Goal: Task Accomplishment & Management: Use online tool/utility

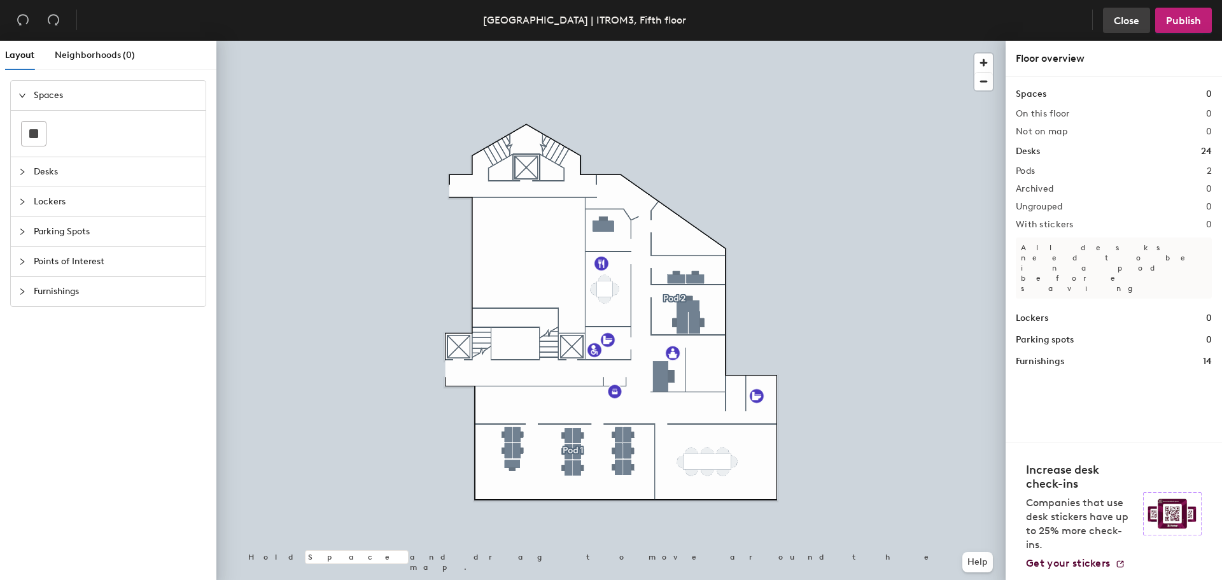
click at [1116, 23] on span "Close" at bounding box center [1126, 21] width 25 height 12
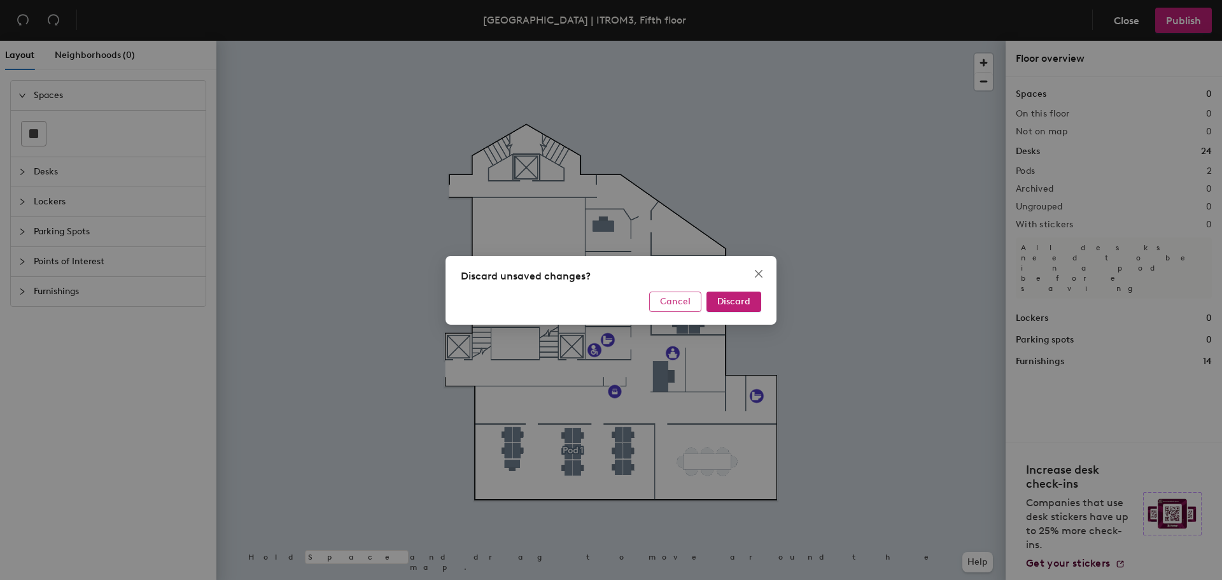
click at [685, 304] on span "Cancel" at bounding box center [675, 301] width 31 height 11
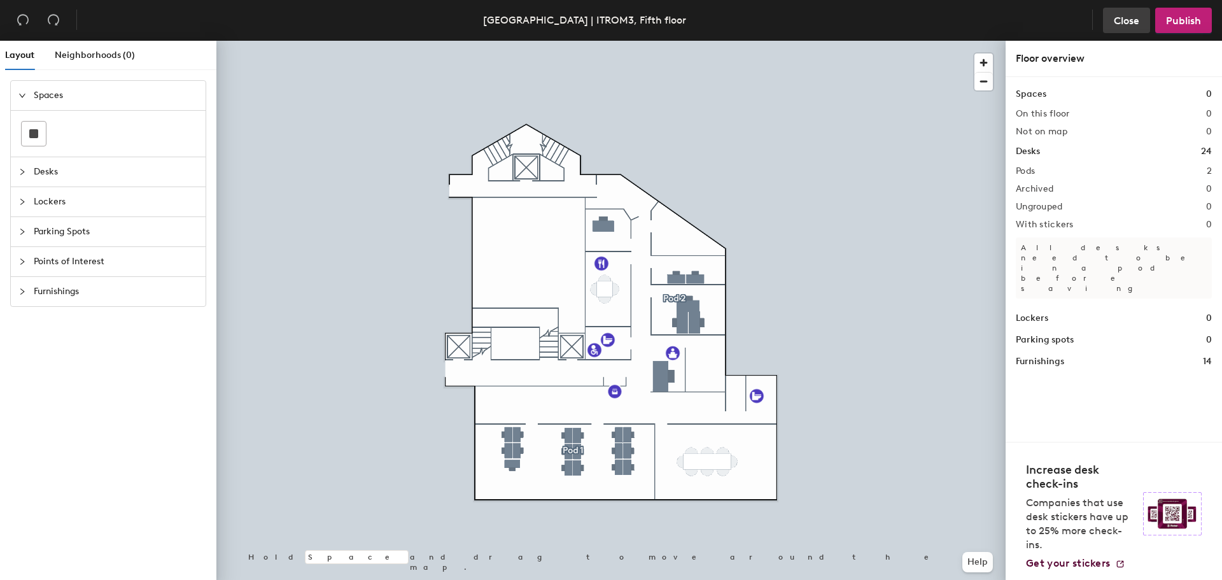
click at [1121, 11] on button "Close" at bounding box center [1126, 20] width 47 height 25
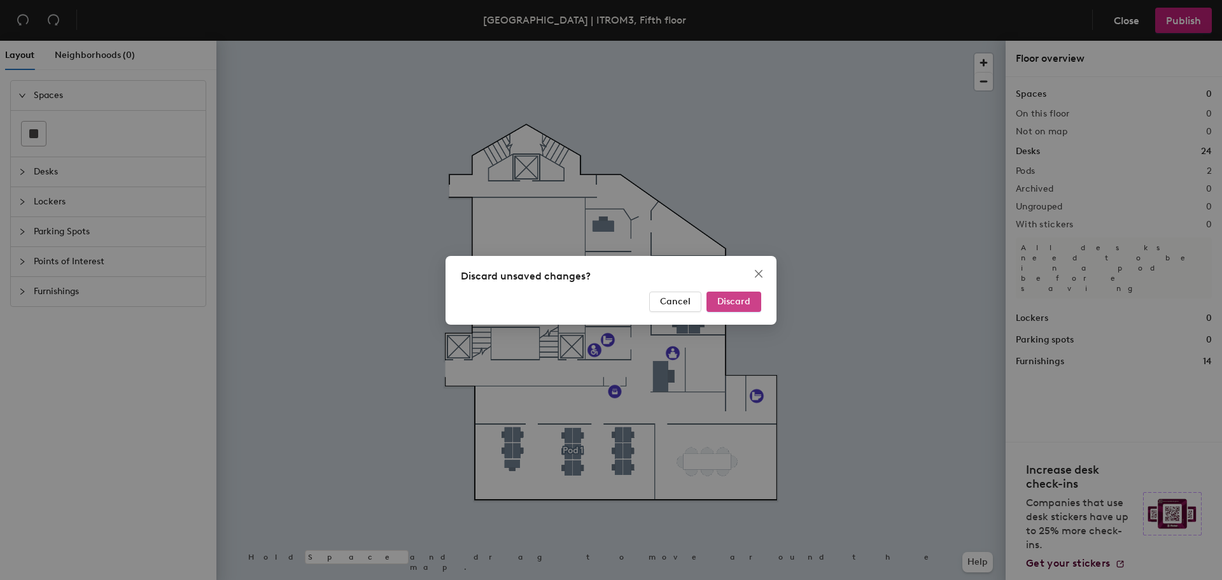
click at [734, 299] on span "Discard" at bounding box center [734, 301] width 33 height 11
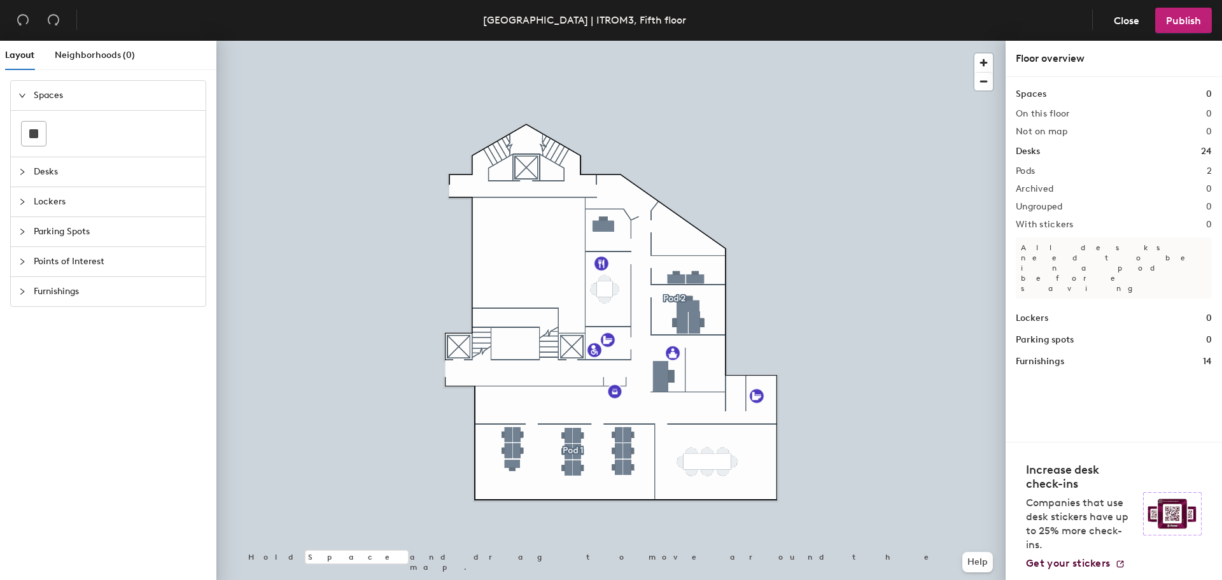
click at [24, 291] on icon "collapsed" at bounding box center [22, 292] width 8 height 8
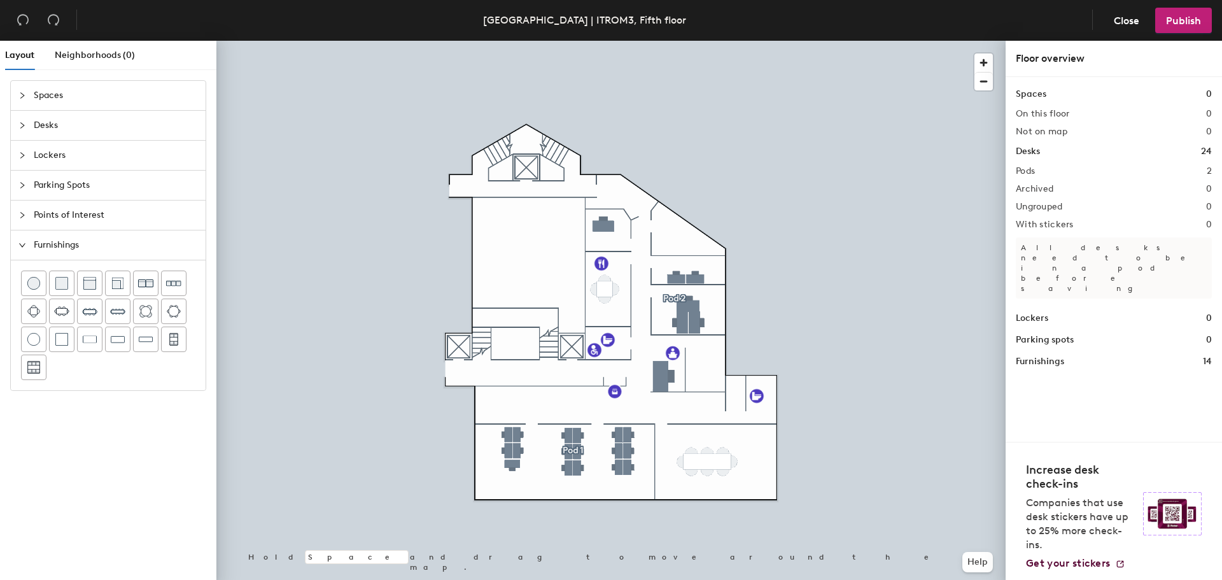
click at [34, 208] on span "Points of Interest" at bounding box center [116, 215] width 164 height 29
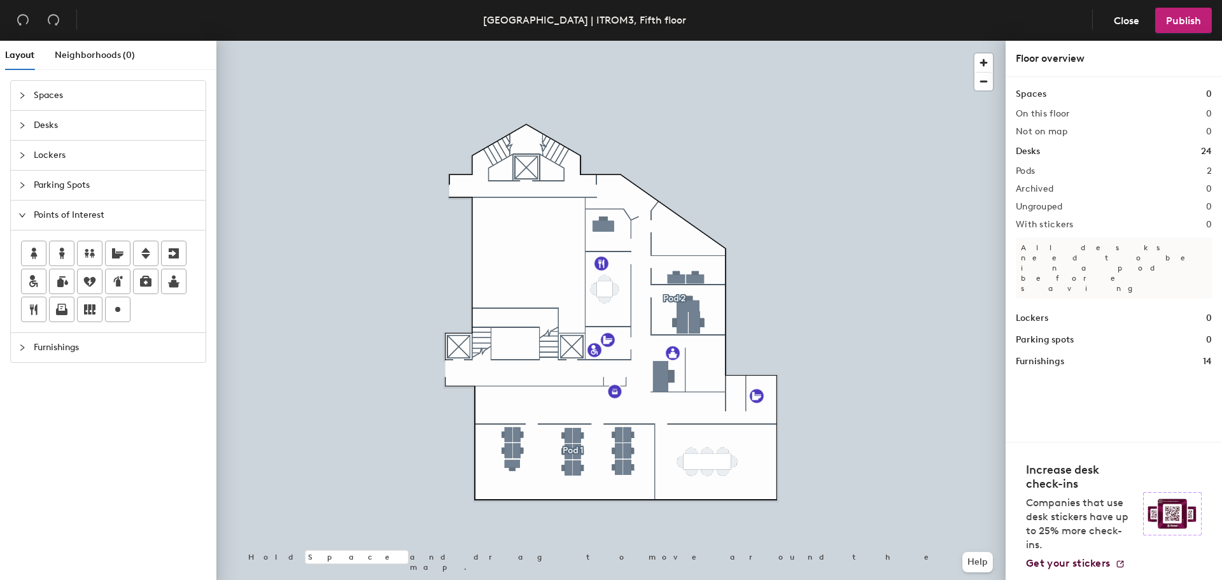
click at [33, 190] on div at bounding box center [25, 185] width 15 height 14
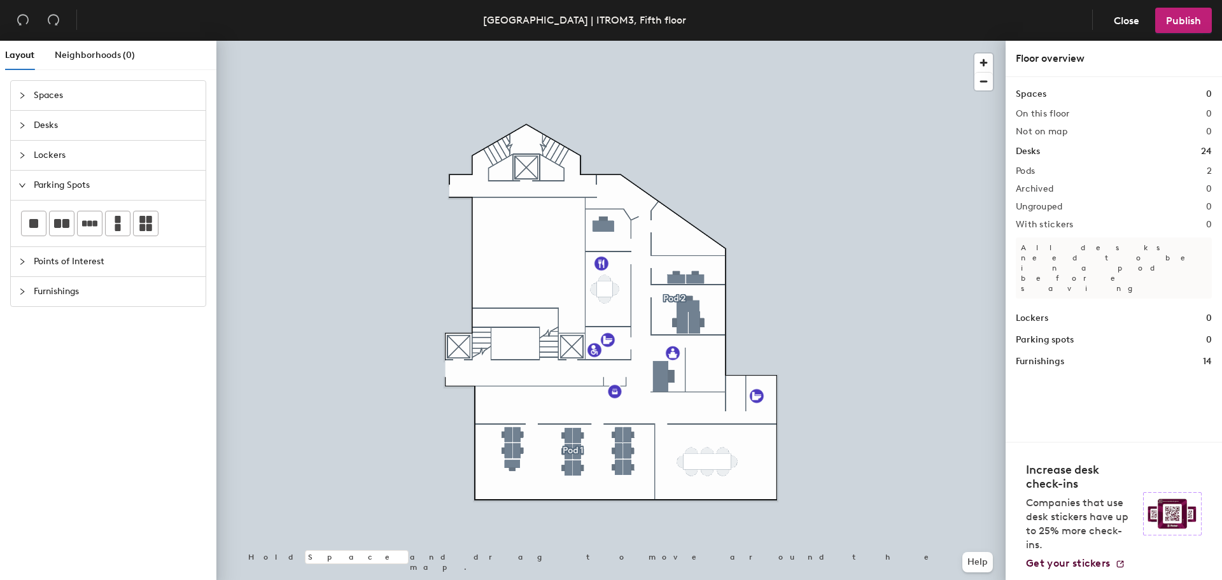
click at [24, 162] on div "Lockers" at bounding box center [108, 155] width 195 height 29
click at [31, 129] on div at bounding box center [25, 125] width 15 height 14
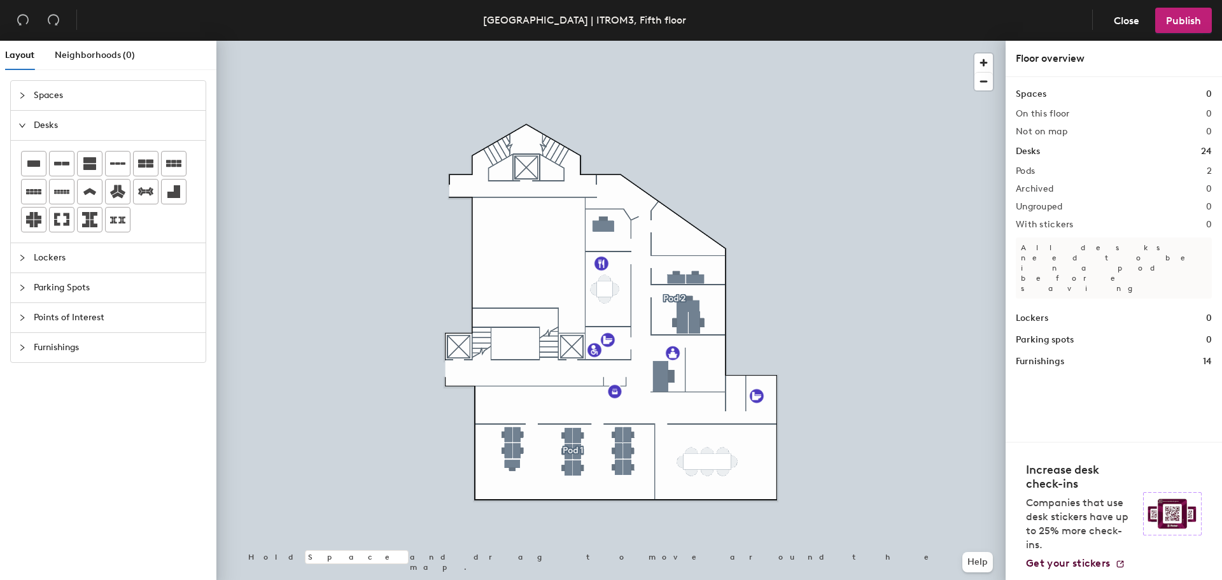
click at [22, 101] on div at bounding box center [25, 95] width 15 height 14
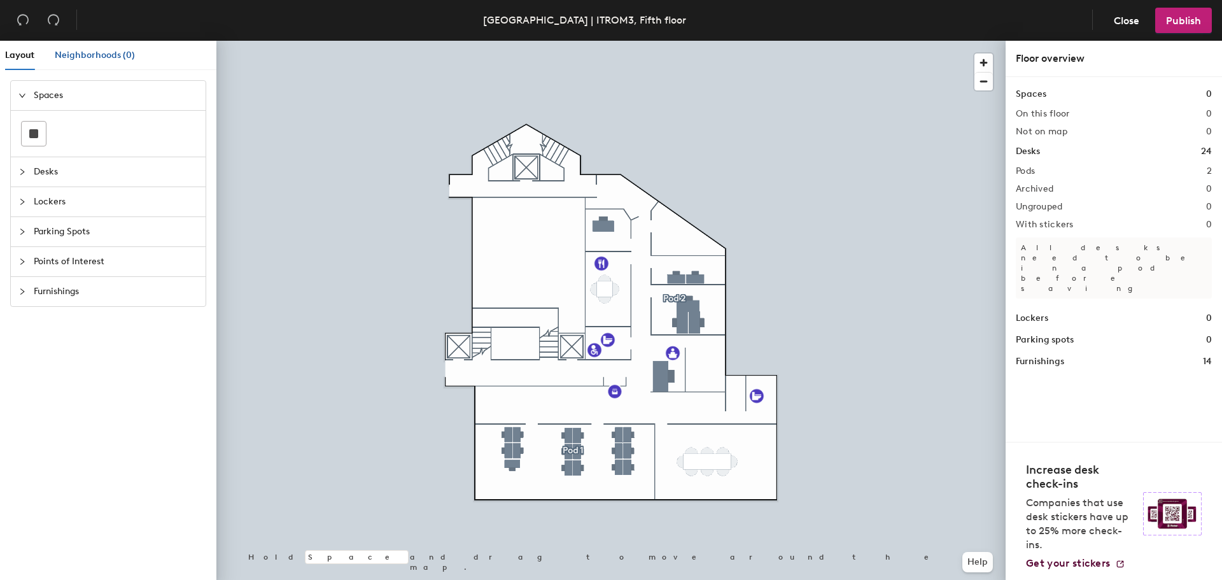
click at [103, 50] on span "Neighborhoods (0)" at bounding box center [95, 55] width 80 height 11
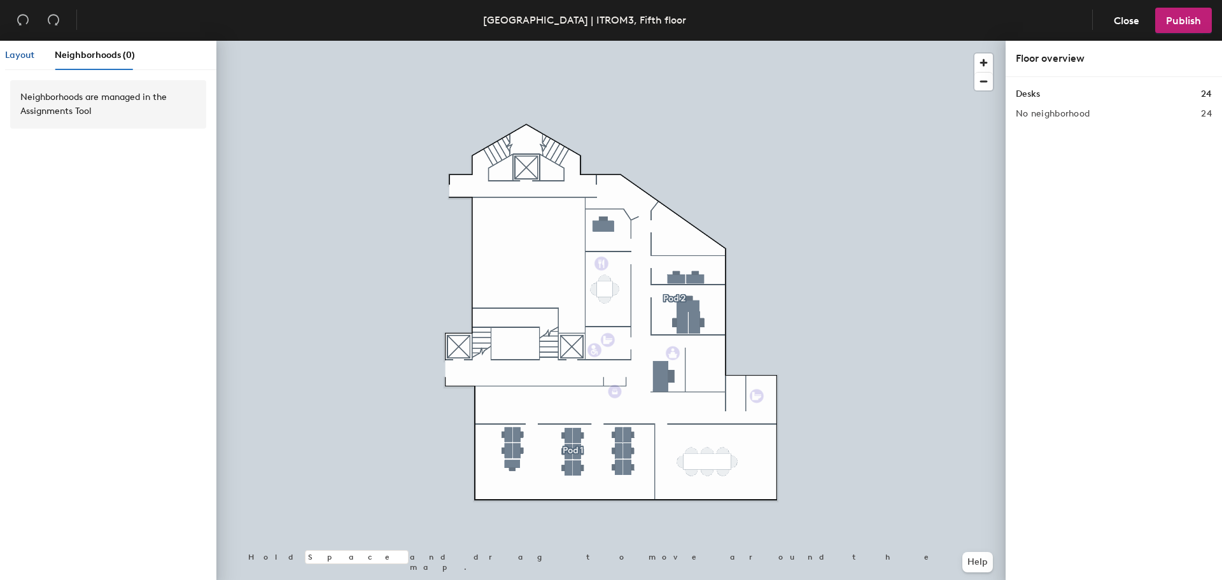
click at [14, 55] on span "Layout" at bounding box center [19, 55] width 29 height 11
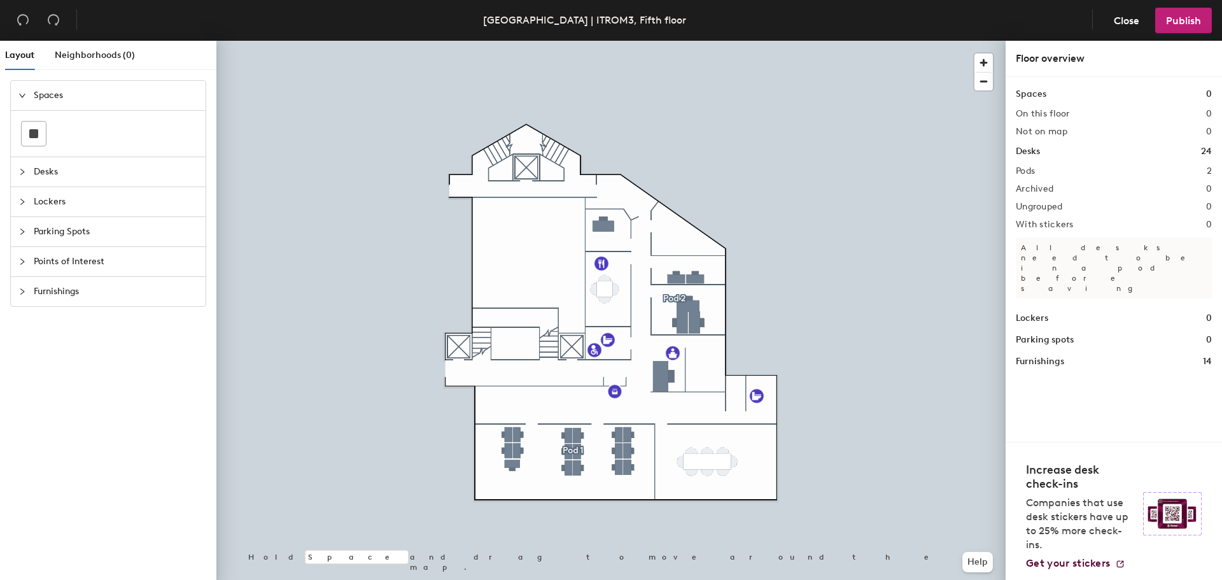
click at [55, 286] on span "Furnishings" at bounding box center [116, 291] width 164 height 29
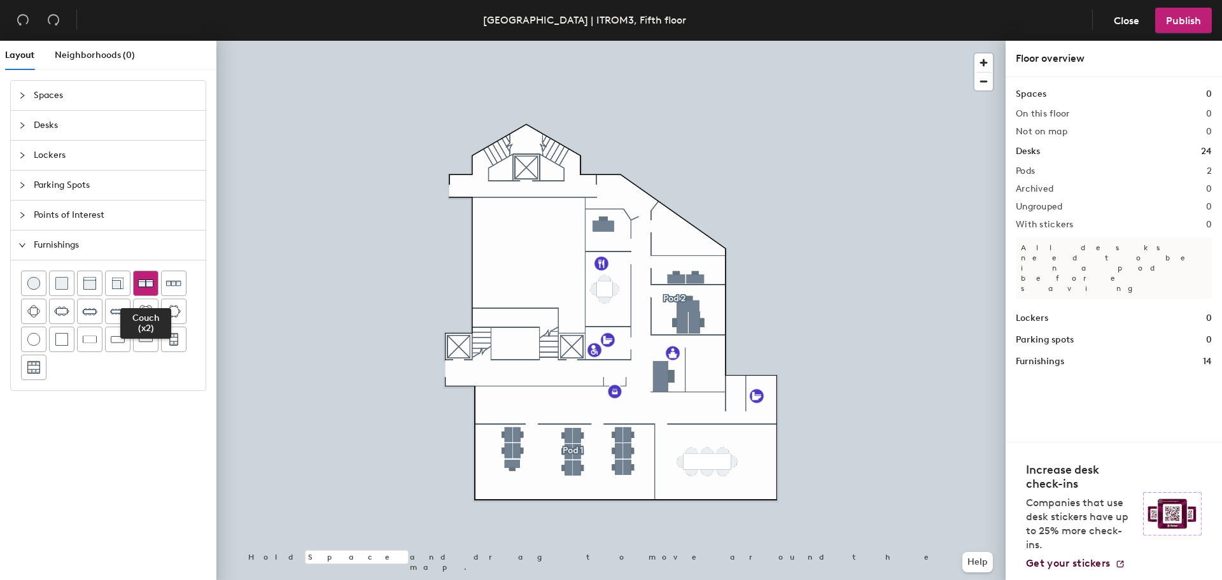
click at [154, 279] on div at bounding box center [146, 283] width 24 height 24
click at [654, 41] on div at bounding box center [610, 41] width 789 height 0
click at [642, 41] on div at bounding box center [610, 41] width 789 height 0
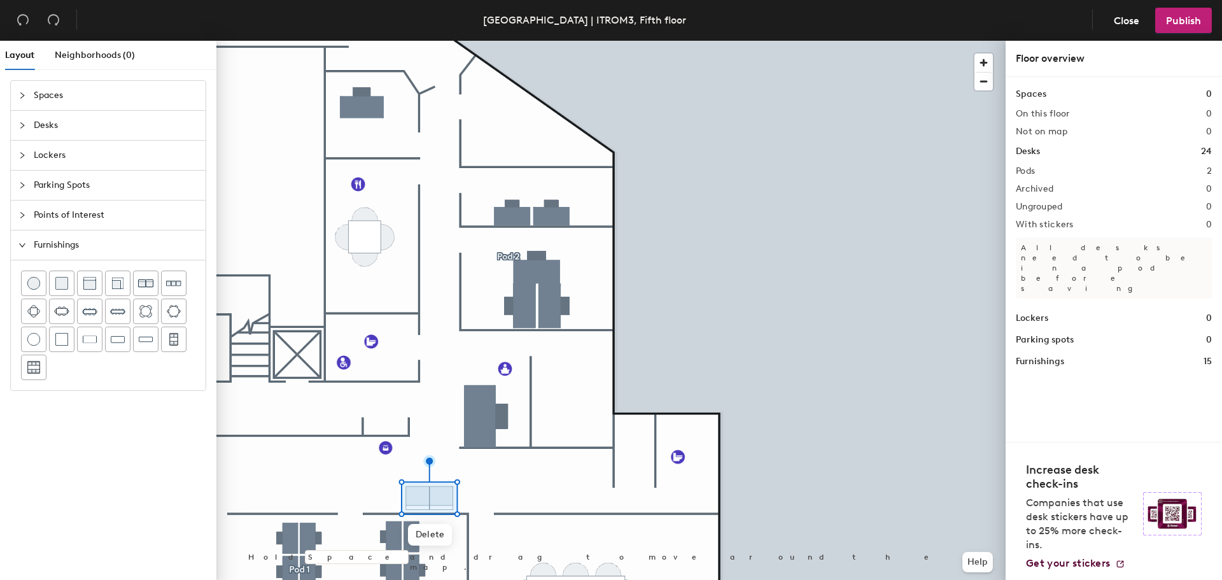
click at [45, 216] on span "Points of Interest" at bounding box center [116, 215] width 164 height 29
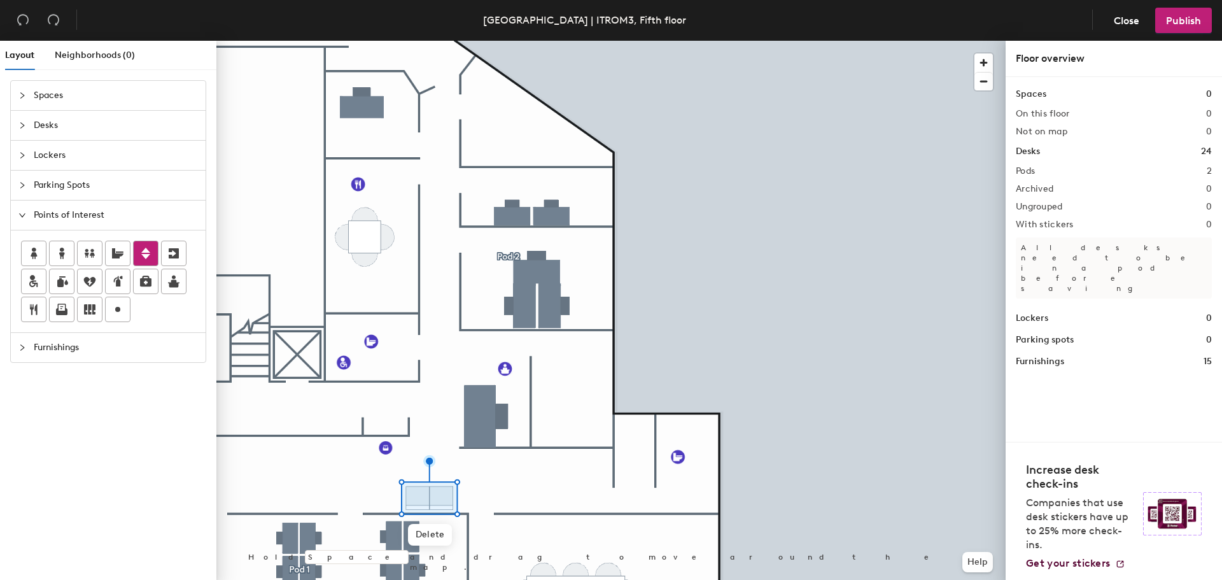
click at [139, 255] on icon at bounding box center [145, 253] width 15 height 15
click at [170, 255] on icon at bounding box center [174, 253] width 10 height 10
click at [29, 95] on div at bounding box center [25, 95] width 15 height 14
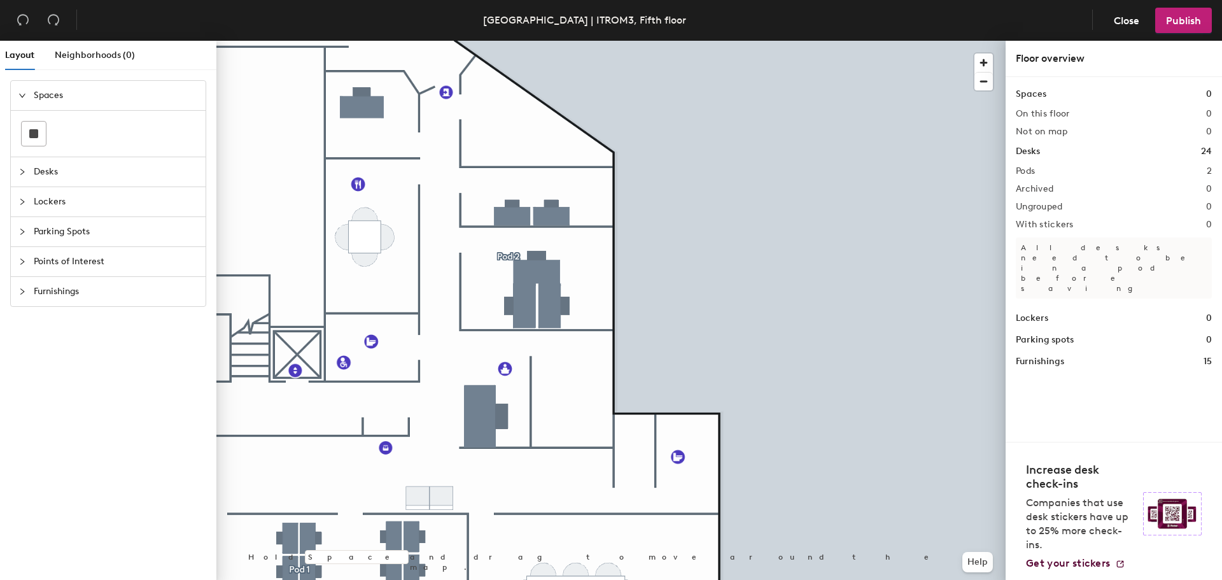
click at [22, 94] on icon "expanded" at bounding box center [22, 96] width 8 height 8
click at [37, 247] on span "Furnishings" at bounding box center [116, 244] width 164 height 29
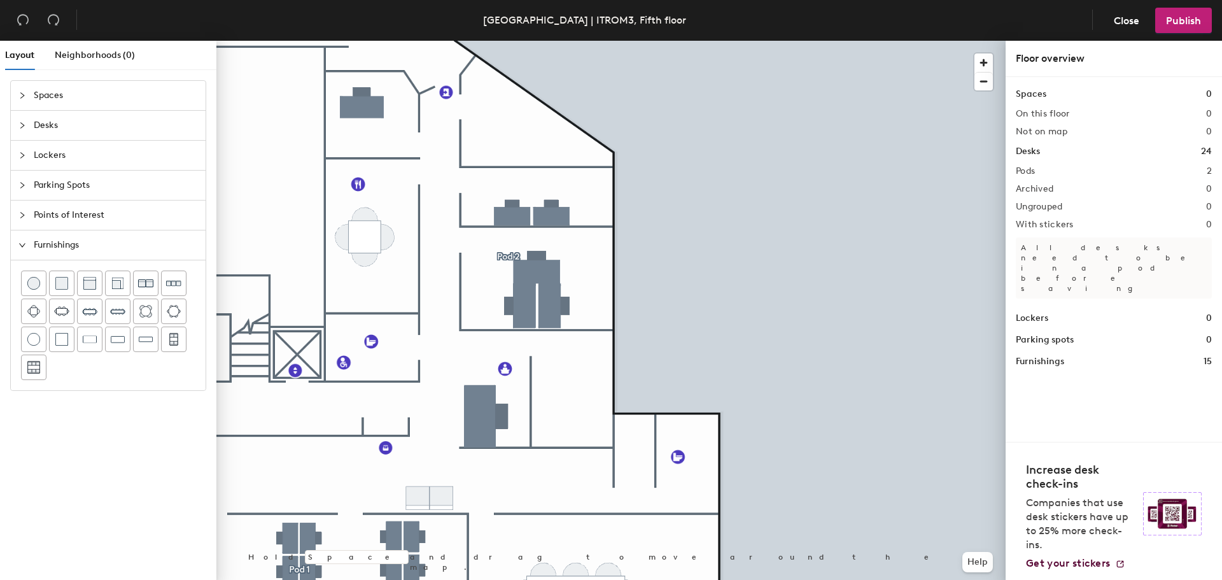
click at [26, 247] on div at bounding box center [25, 245] width 15 height 14
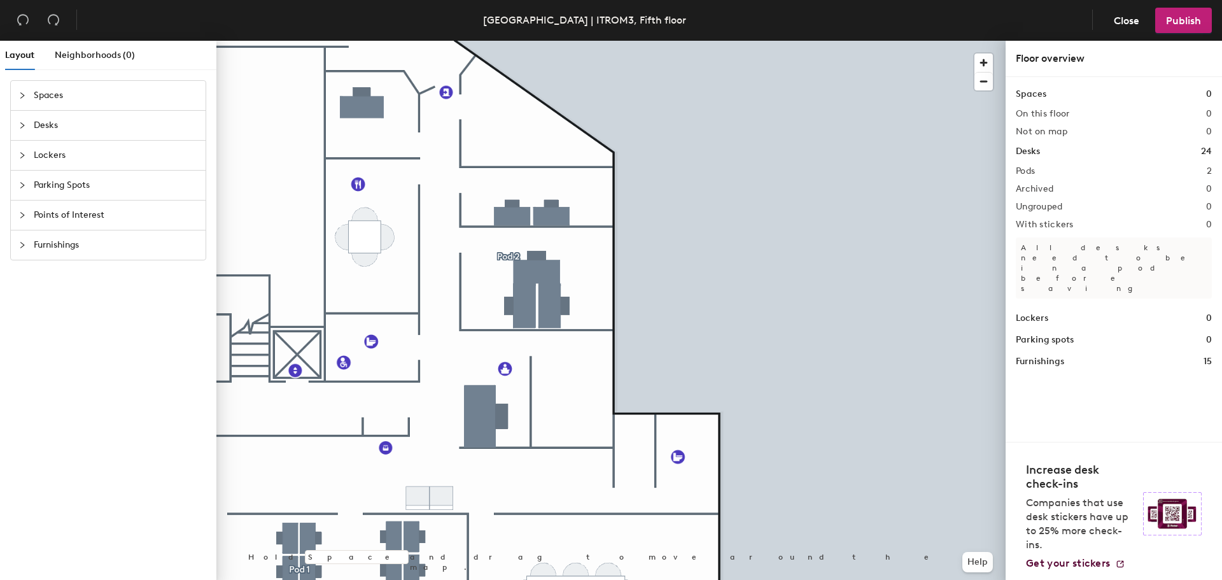
click at [30, 246] on div at bounding box center [25, 245] width 15 height 14
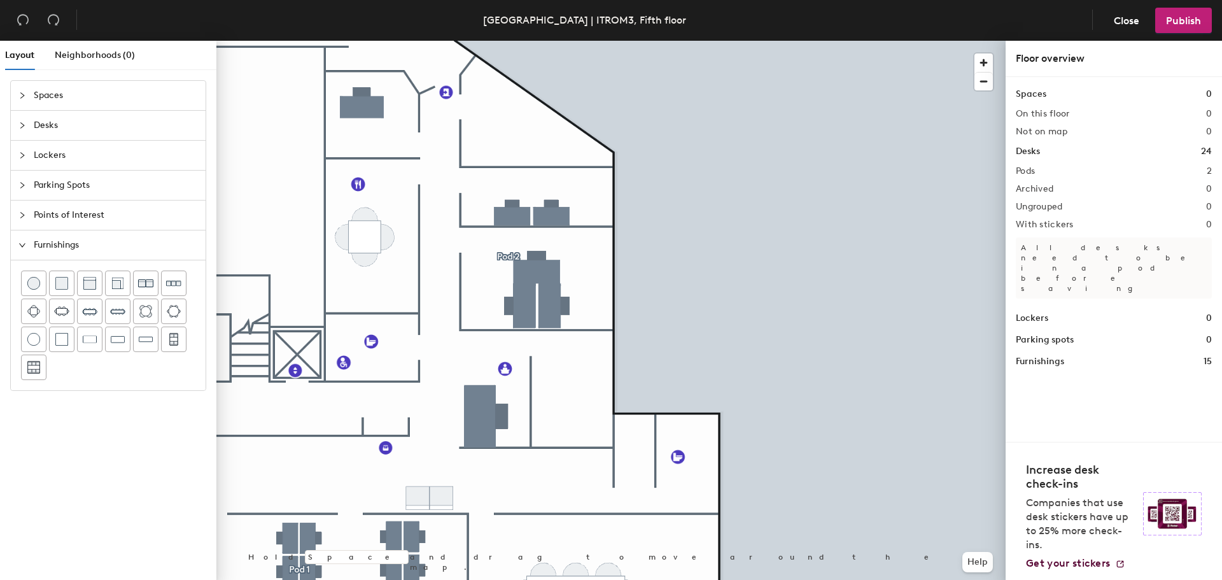
click at [24, 209] on div at bounding box center [25, 215] width 15 height 14
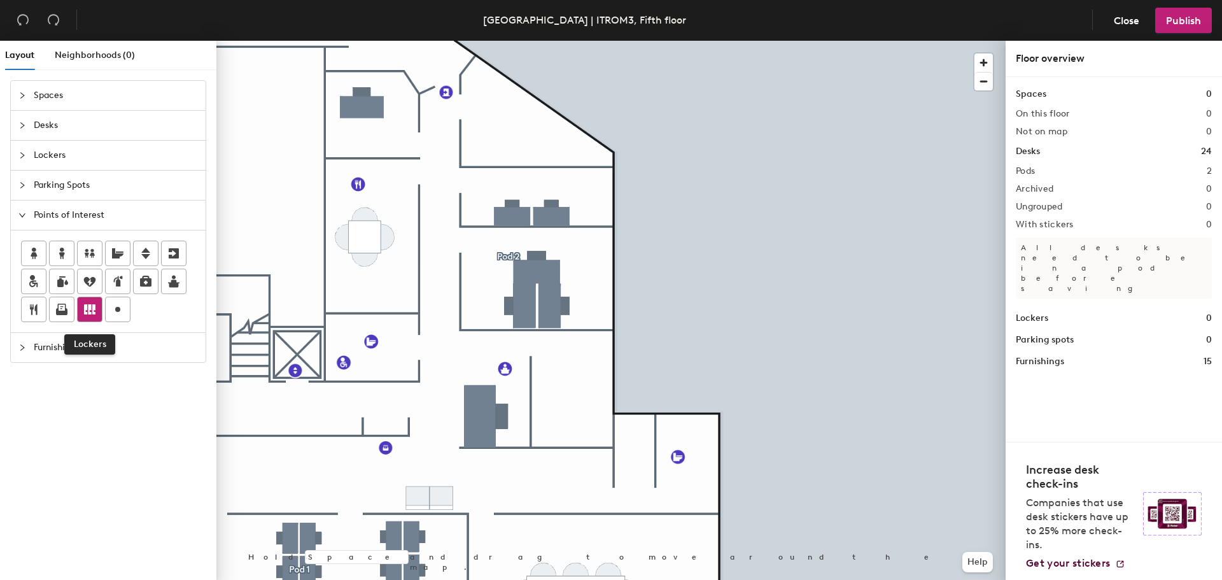
click at [80, 309] on div at bounding box center [90, 309] width 24 height 24
click at [90, 309] on icon at bounding box center [89, 309] width 11 height 10
click at [16, 353] on div "Furnishings" at bounding box center [108, 347] width 195 height 29
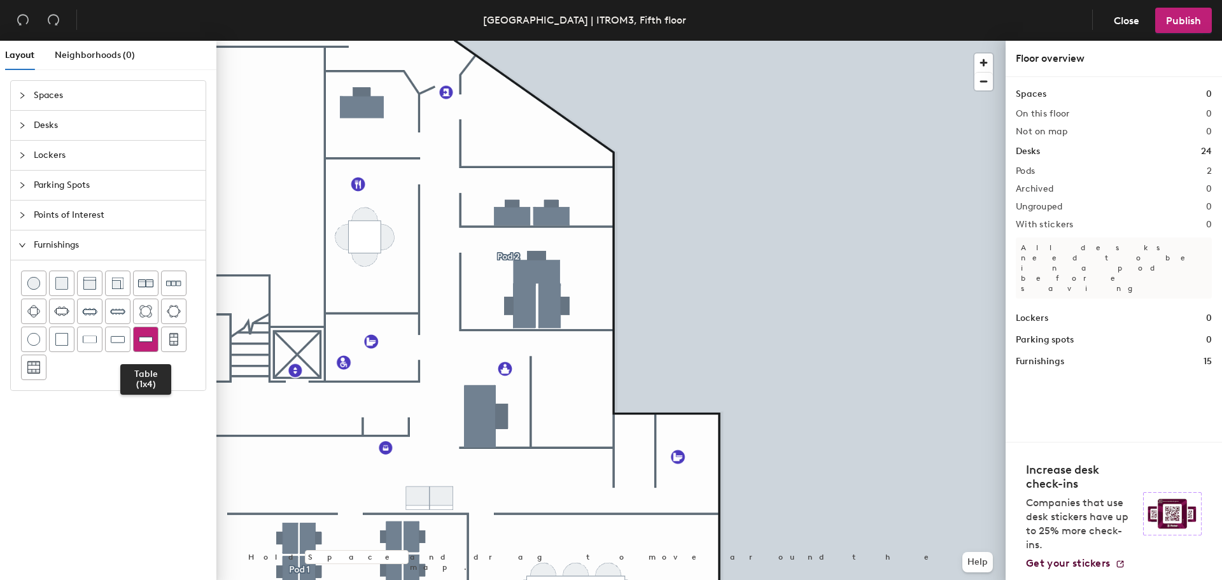
click at [146, 344] on img at bounding box center [146, 339] width 14 height 13
click at [768, 41] on div at bounding box center [610, 41] width 789 height 0
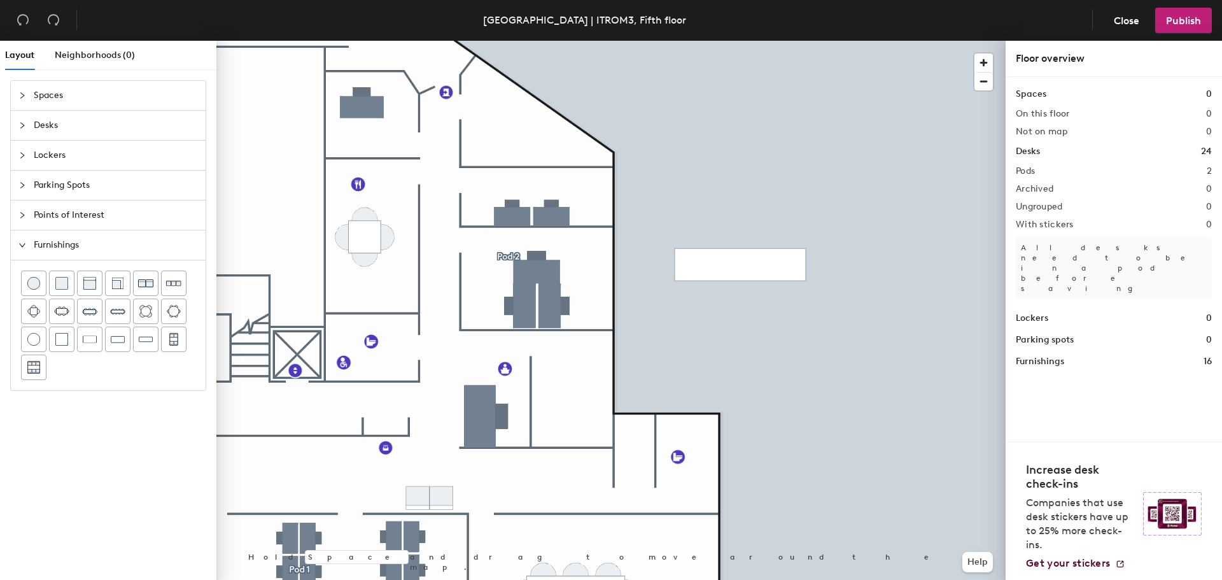
click at [754, 41] on div at bounding box center [610, 41] width 789 height 0
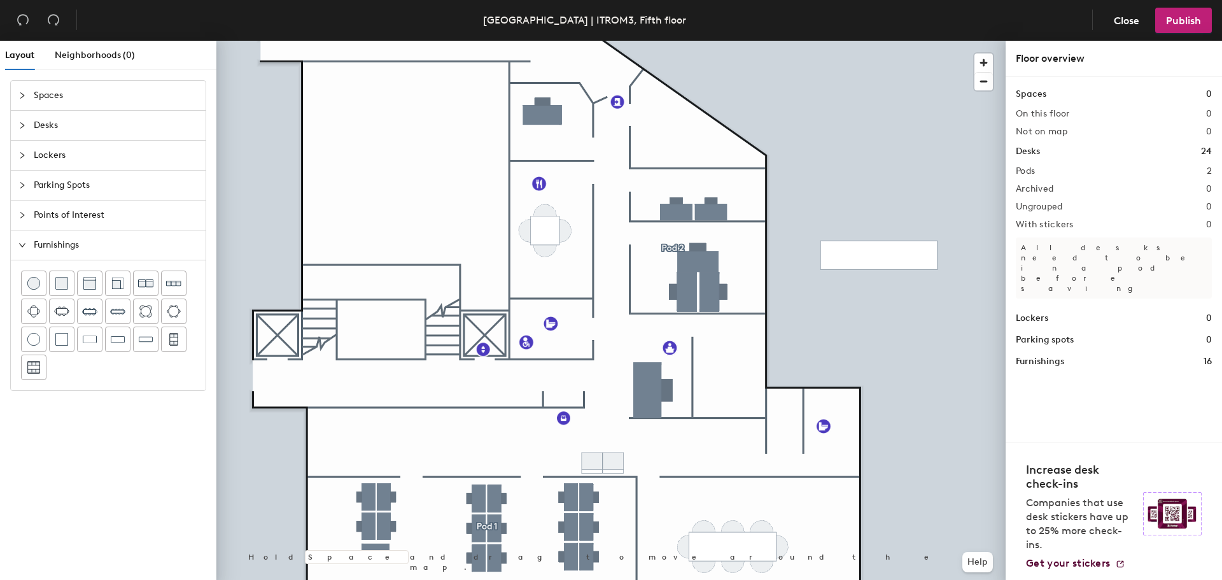
click at [966, 41] on div at bounding box center [610, 41] width 789 height 0
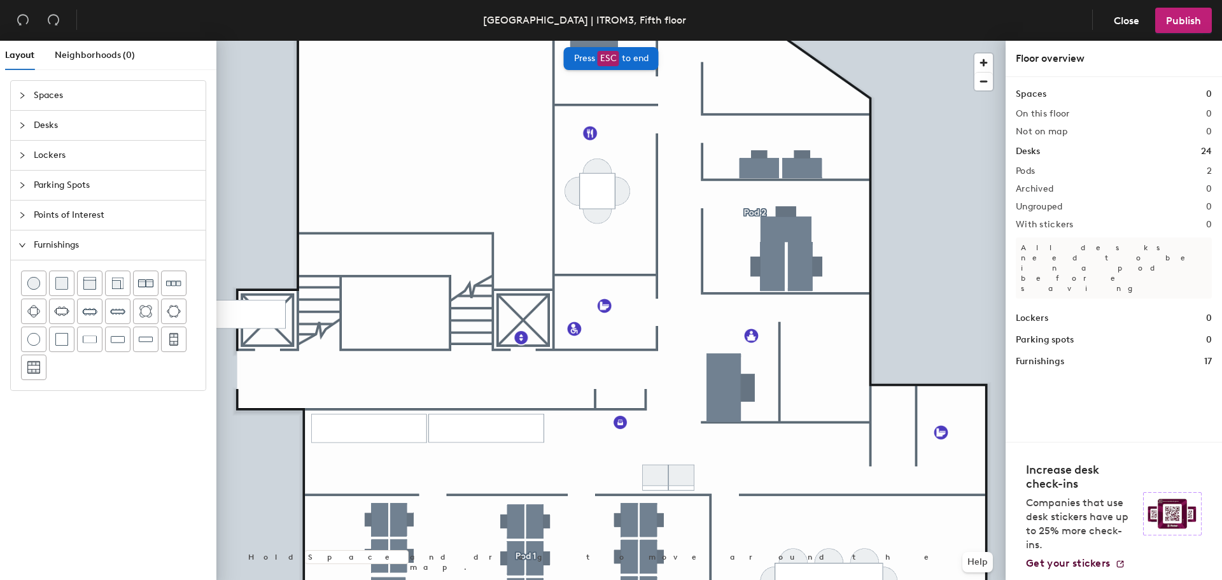
click at [163, 416] on div "Spaces Desks Lockers Parking Spots Points of Interest Furnishings" at bounding box center [108, 332] width 216 height 505
drag, startPoint x: 139, startPoint y: 406, endPoint x: 147, endPoint y: 414, distance: 11.3
click at [147, 414] on div "Spaces Desks Lockers Parking Spots Points of Interest Furnishings" at bounding box center [108, 332] width 216 height 505
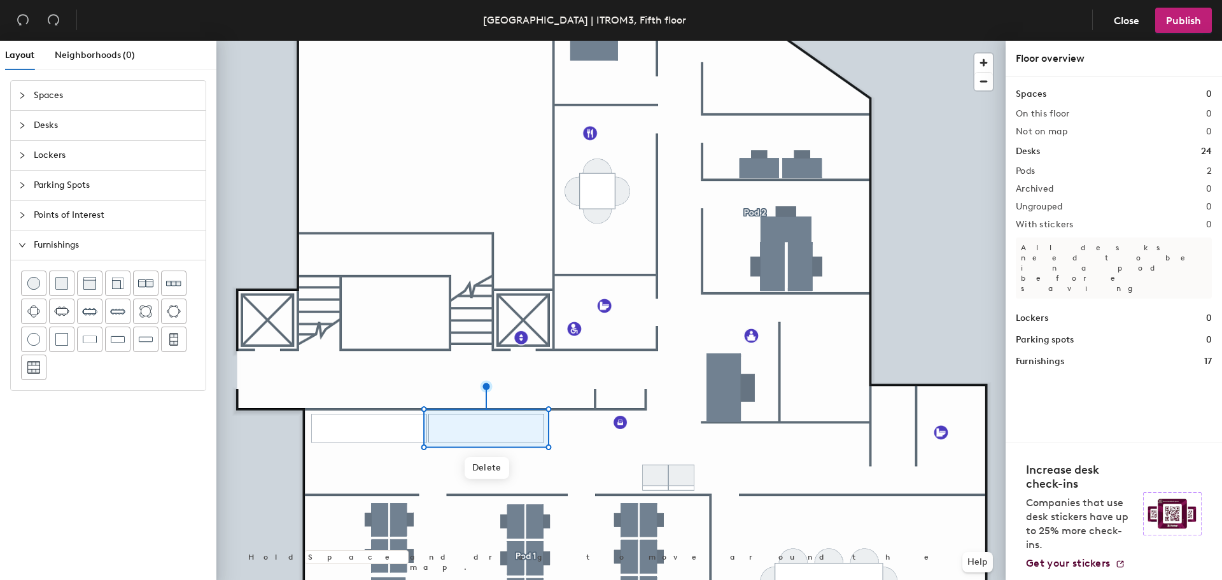
click at [453, 41] on div at bounding box center [610, 41] width 789 height 0
click at [94, 394] on div "Spaces Desks Lockers Parking Spots Points of Interest Furnishings" at bounding box center [108, 235] width 216 height 331
click at [102, 337] on button at bounding box center [89, 339] width 25 height 25
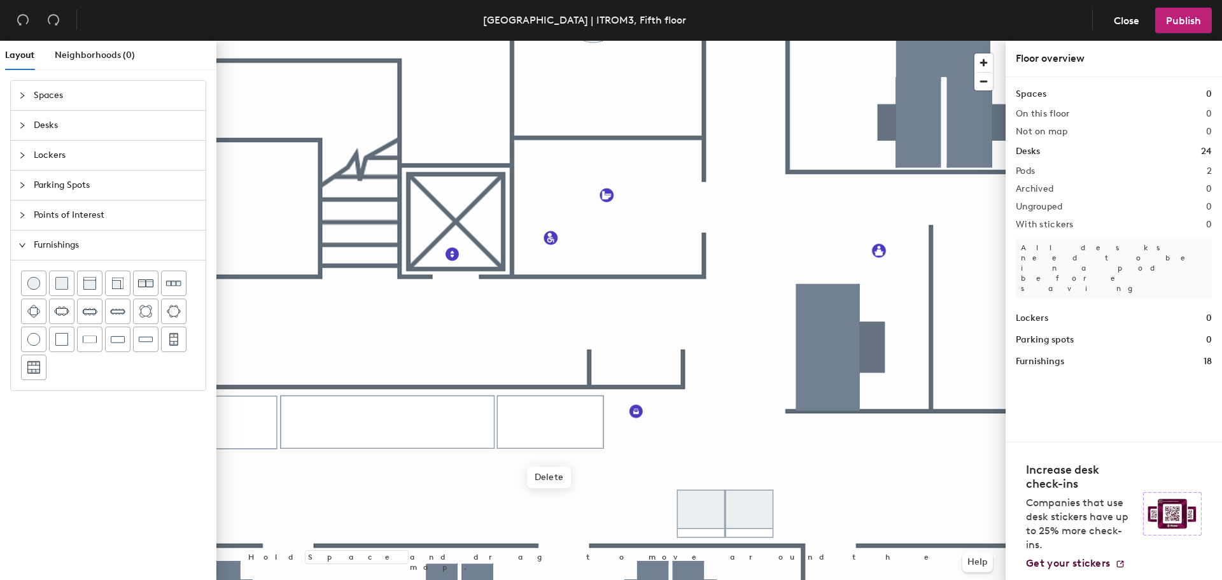
click at [509, 41] on div at bounding box center [610, 41] width 789 height 0
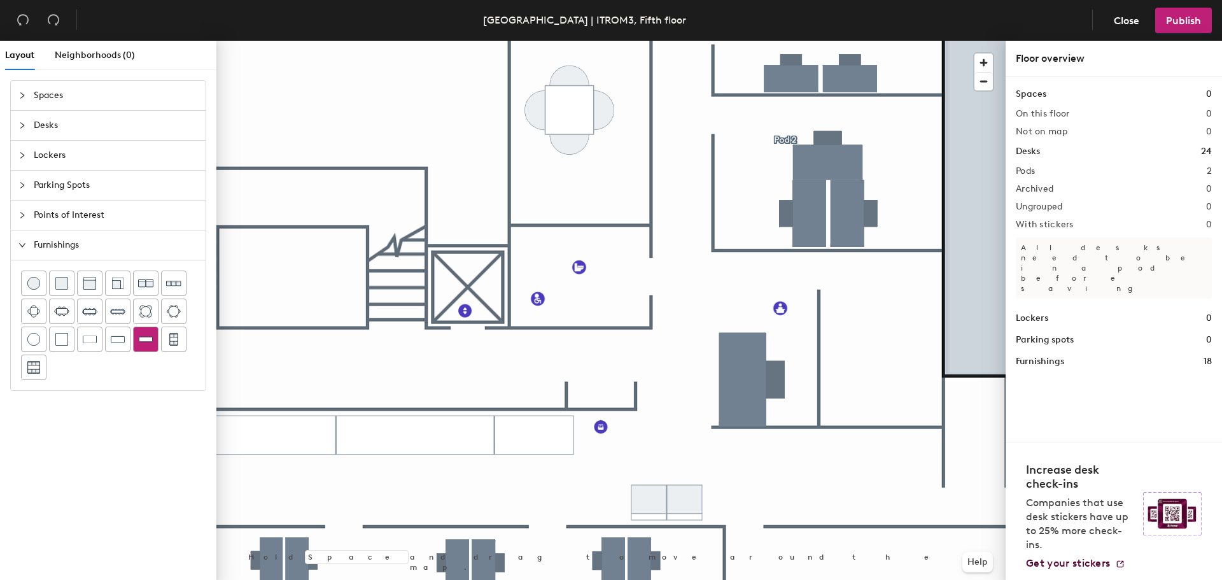
click at [145, 345] on div at bounding box center [146, 339] width 24 height 24
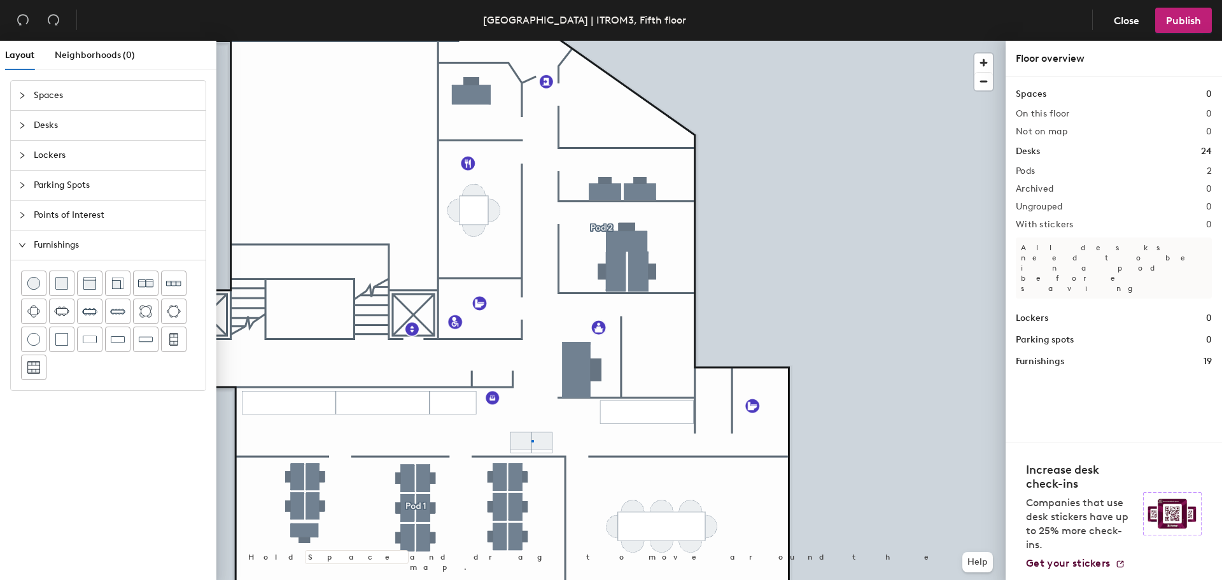
click at [532, 41] on div at bounding box center [610, 41] width 789 height 0
click at [561, 41] on div at bounding box center [610, 41] width 789 height 0
click at [575, 41] on div at bounding box center [610, 41] width 789 height 0
click at [1178, 22] on span "Publish" at bounding box center [1183, 21] width 35 height 12
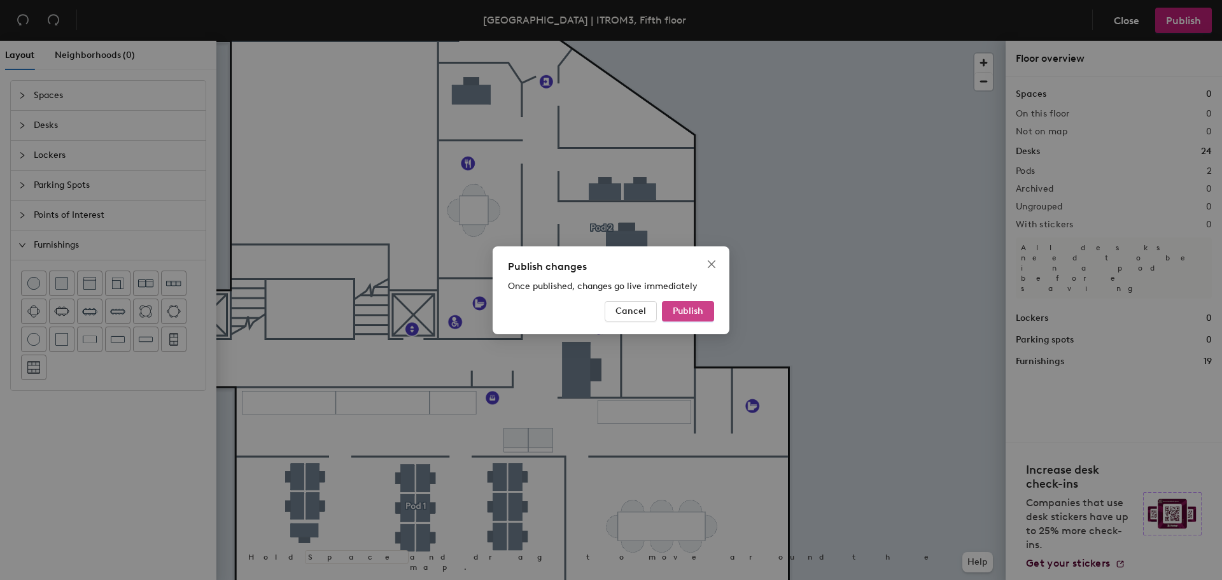
click at [681, 311] on span "Publish" at bounding box center [688, 311] width 31 height 11
